Goal: Information Seeking & Learning: Learn about a topic

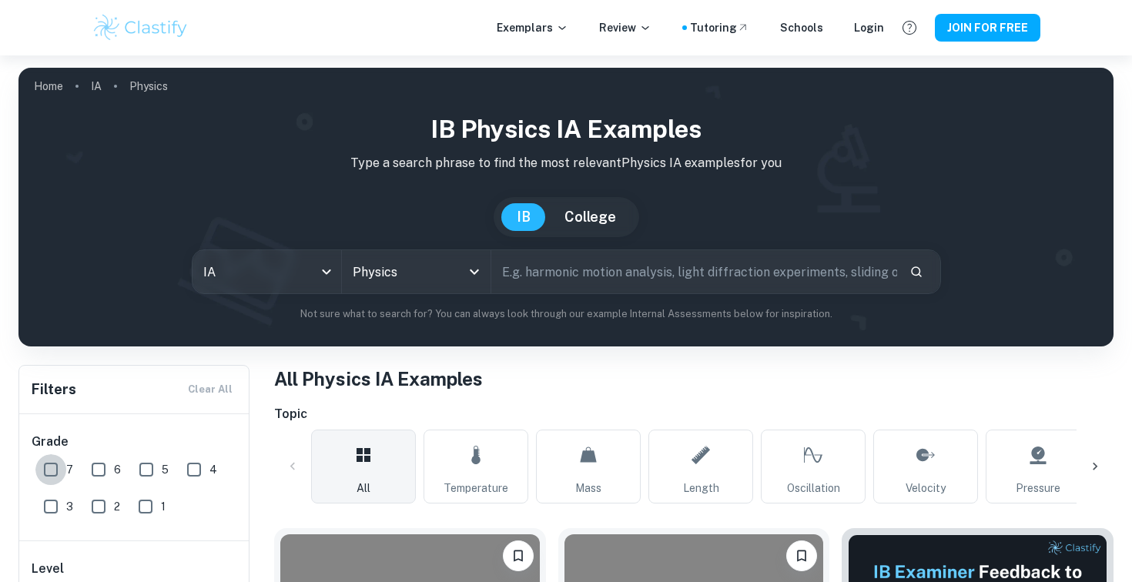
click at [55, 474] on input "7" at bounding box center [50, 469] width 31 height 31
checkbox input "true"
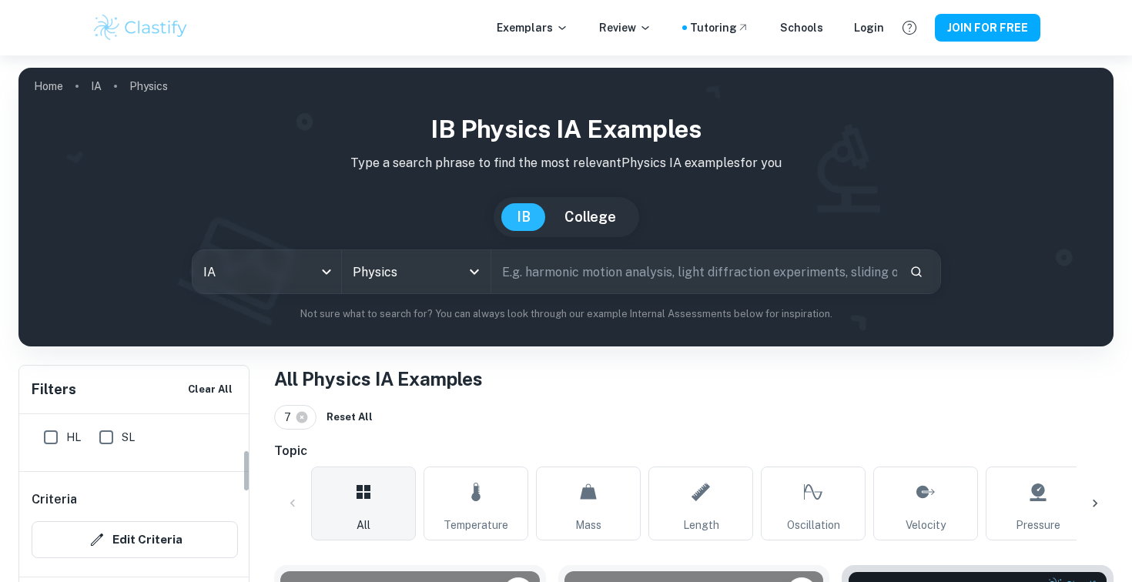
scroll to position [173, 0]
click at [40, 424] on input "HL" at bounding box center [50, 423] width 31 height 31
checkbox input "true"
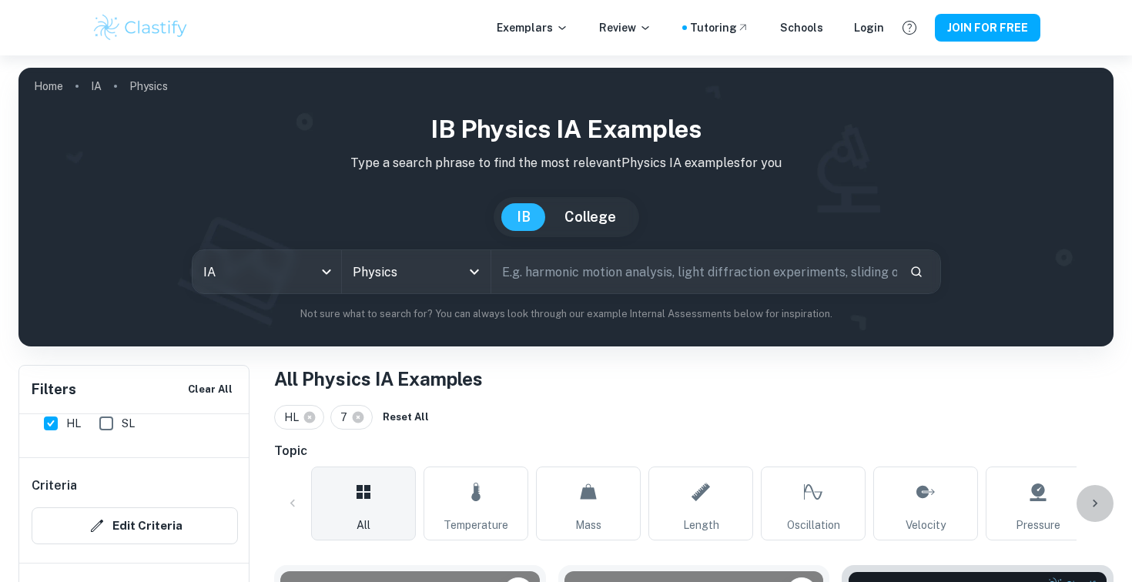
click at [1098, 495] on div at bounding box center [1094, 503] width 37 height 37
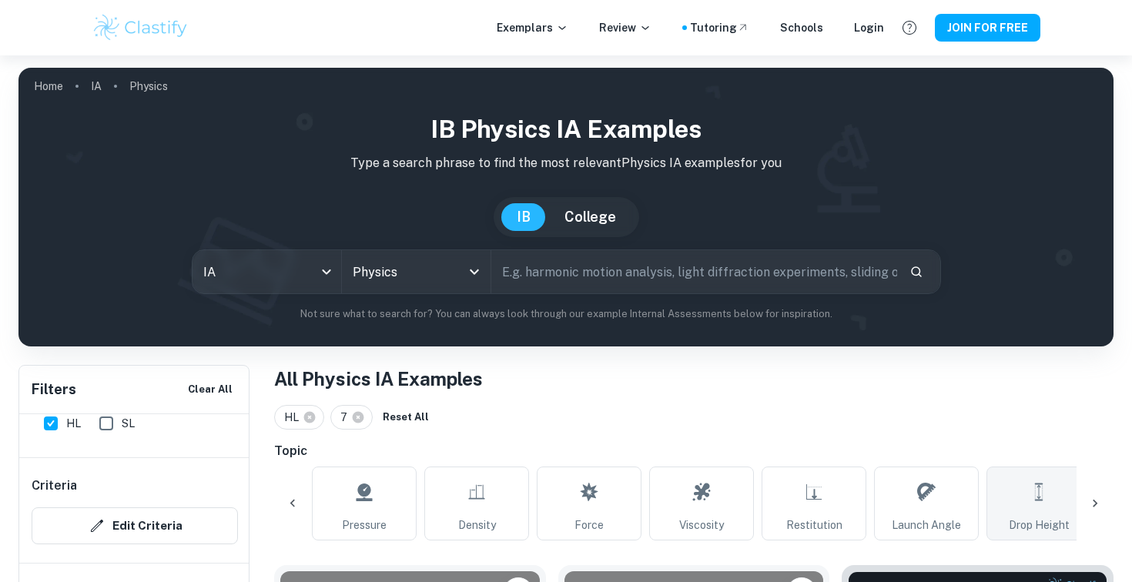
scroll to position [0, 722]
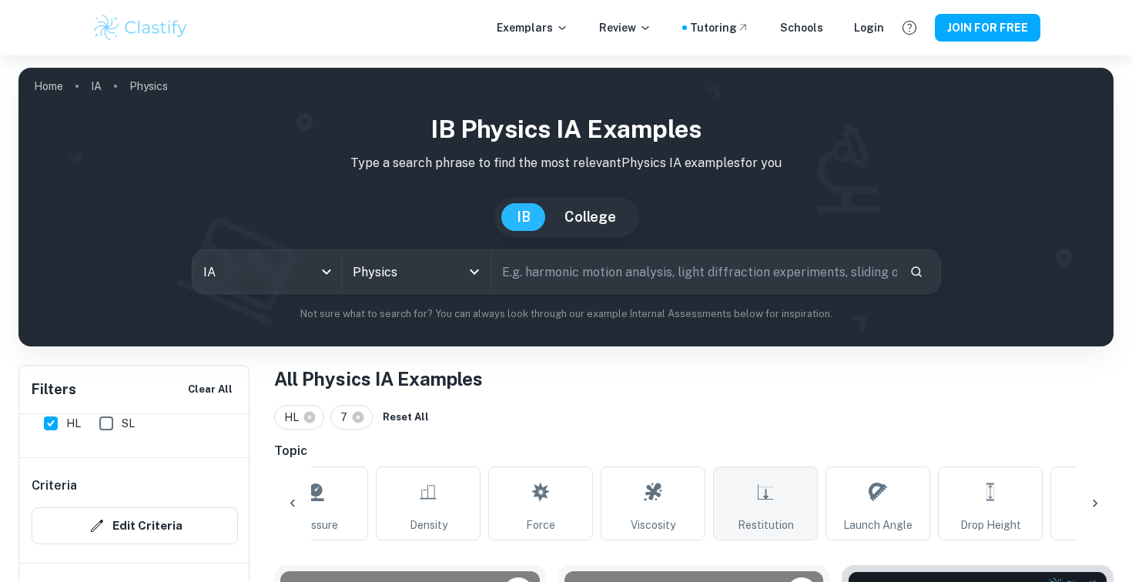
click at [774, 500] on link "Restitution" at bounding box center [765, 504] width 105 height 74
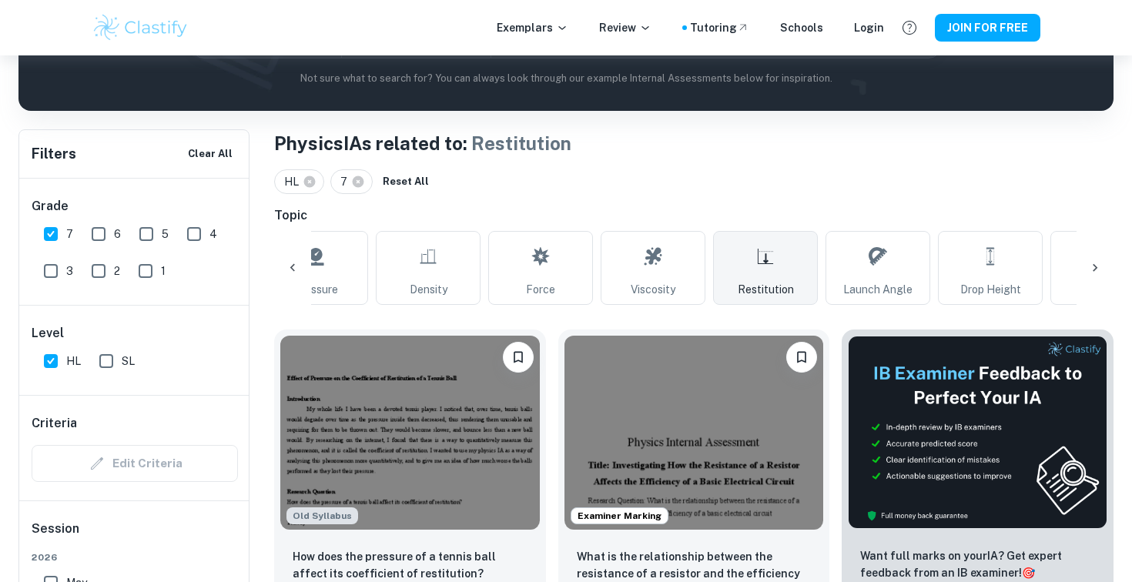
scroll to position [145, 0]
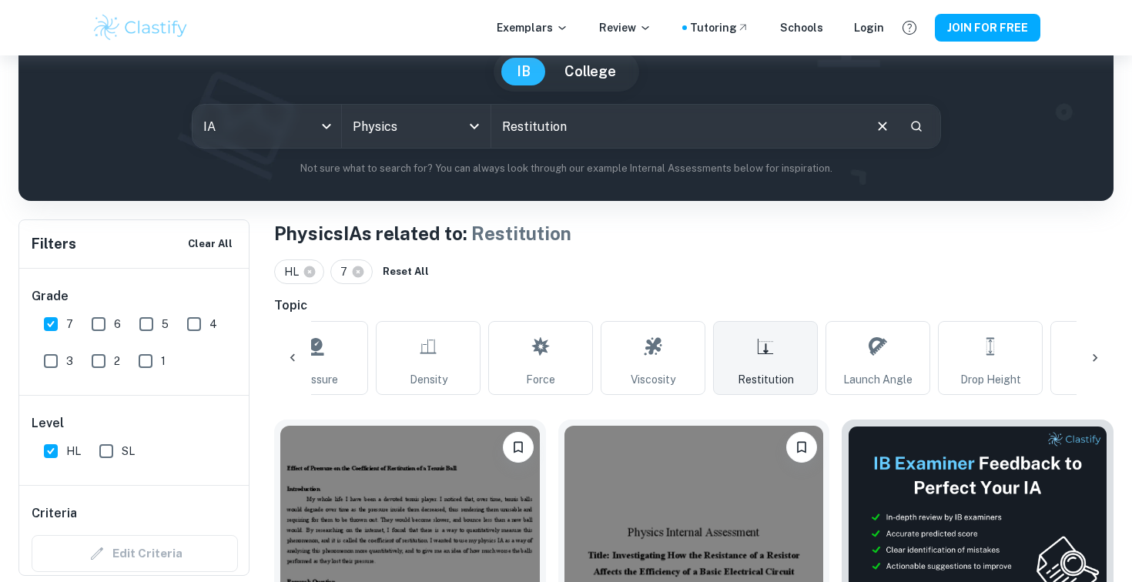
click at [729, 130] on input "text" at bounding box center [676, 126] width 370 height 43
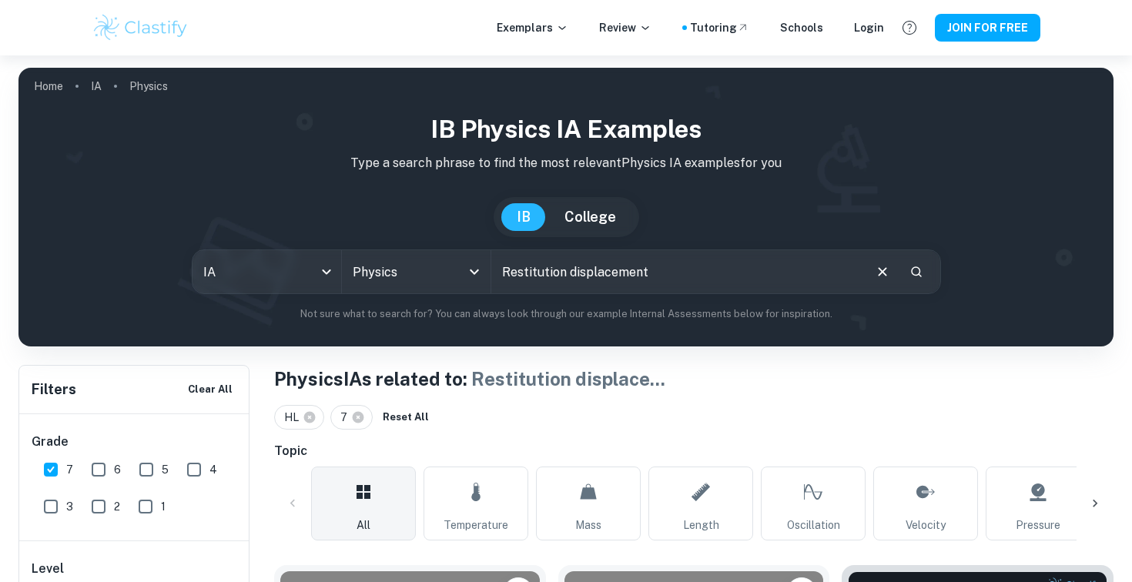
scroll to position [112, 0]
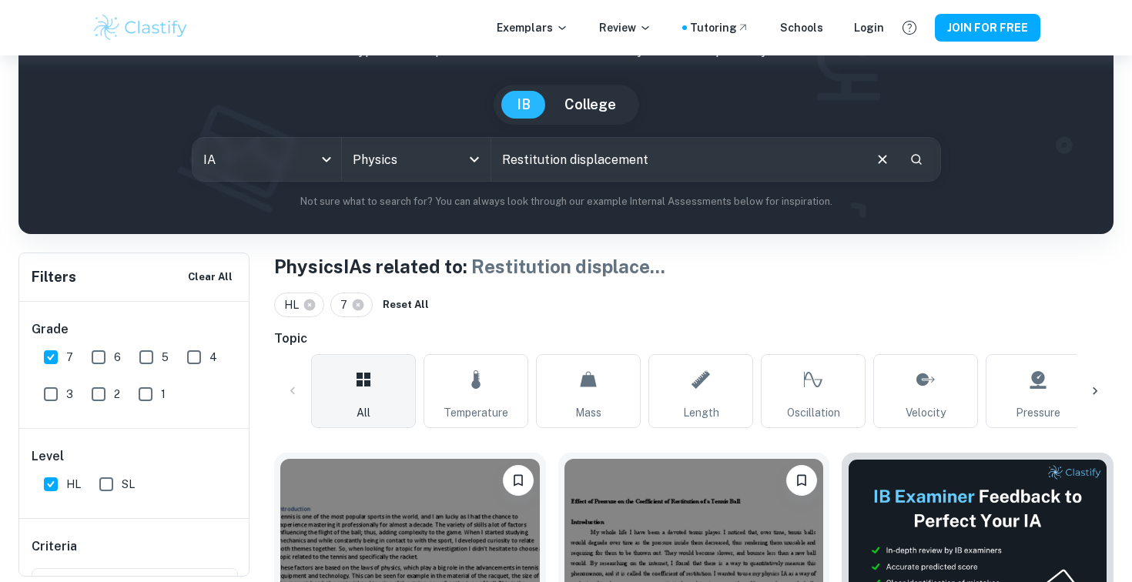
click at [661, 169] on input "Restitution displacement" at bounding box center [676, 159] width 370 height 43
click at [693, 161] on input "Restitution displacement table tenis" at bounding box center [676, 159] width 370 height 43
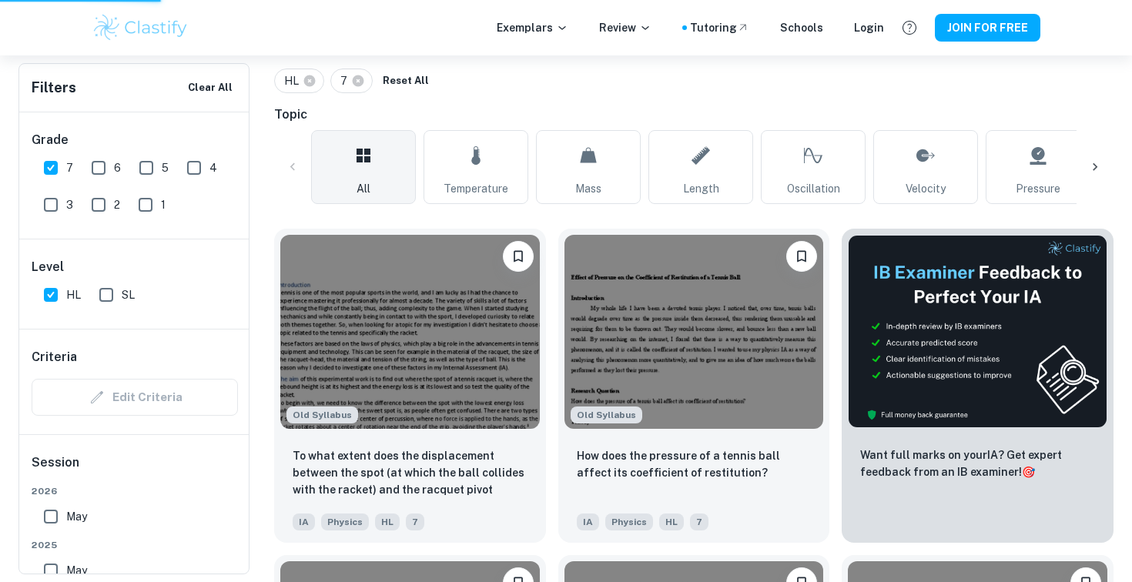
scroll to position [343, 0]
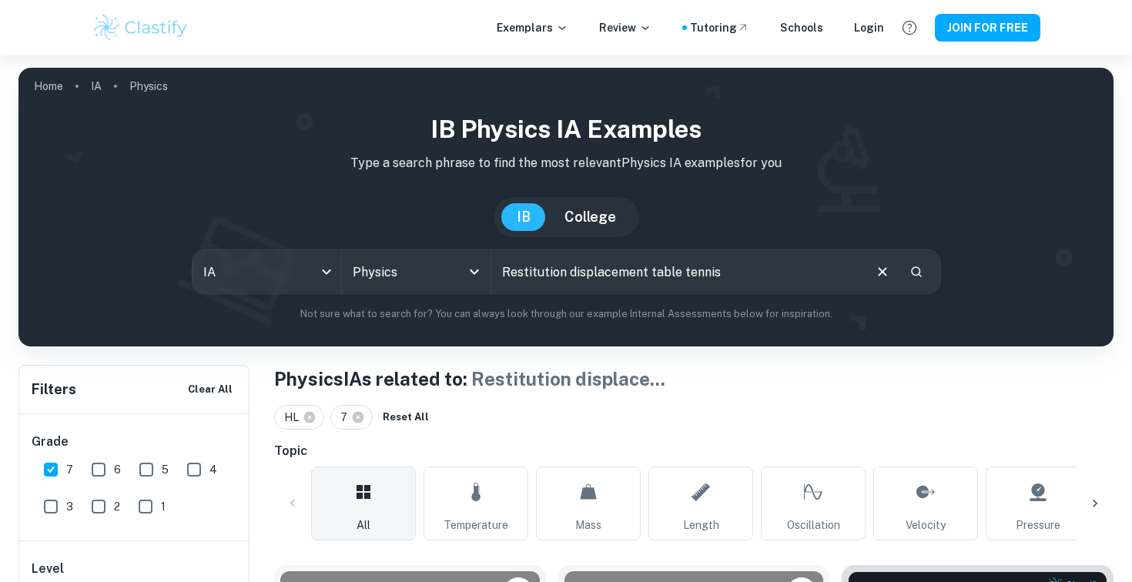
drag, startPoint x: 719, startPoint y: 268, endPoint x: 647, endPoint y: 265, distance: 71.7
click at [647, 265] on input "Restitution displacement table tennis" at bounding box center [676, 271] width 370 height 43
type input "Restitution displacement from centre"
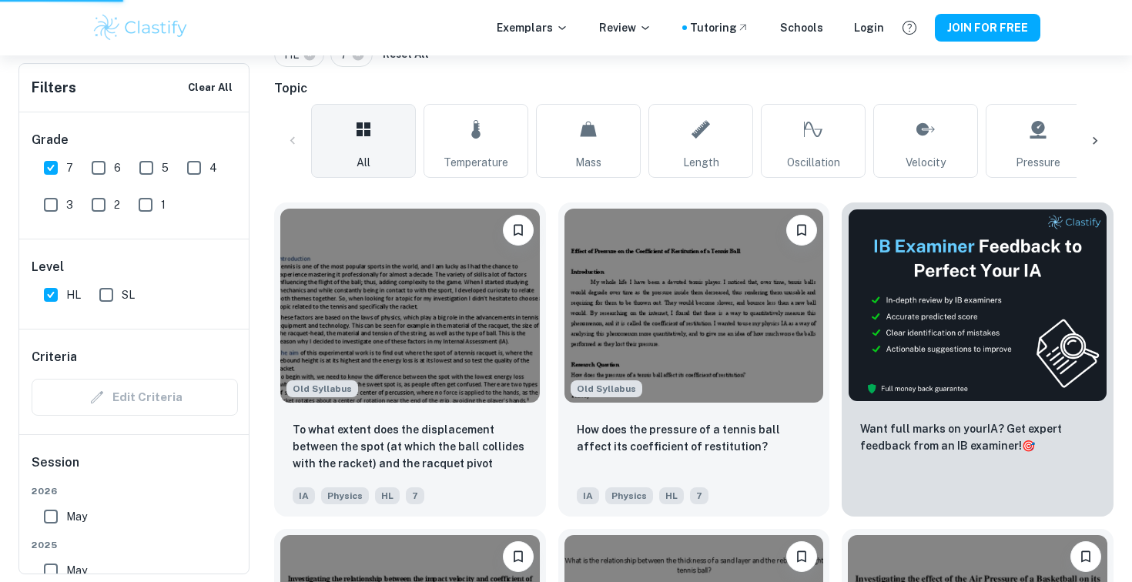
scroll to position [363, 0]
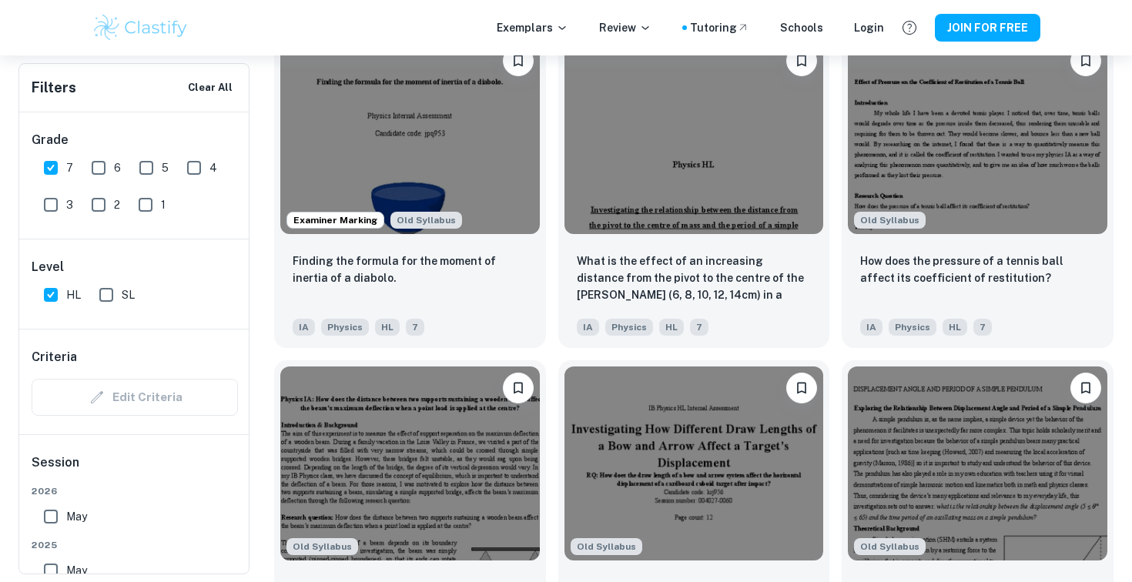
scroll to position [1513, 0]
